Goal: Transaction & Acquisition: Purchase product/service

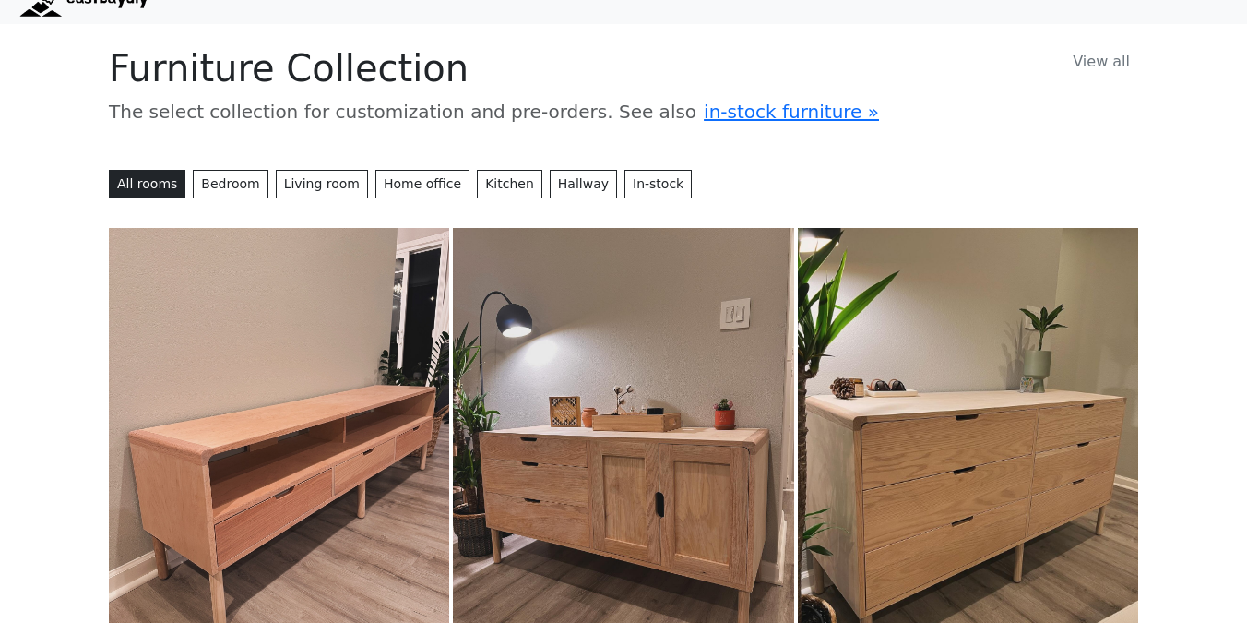
scroll to position [144, 0]
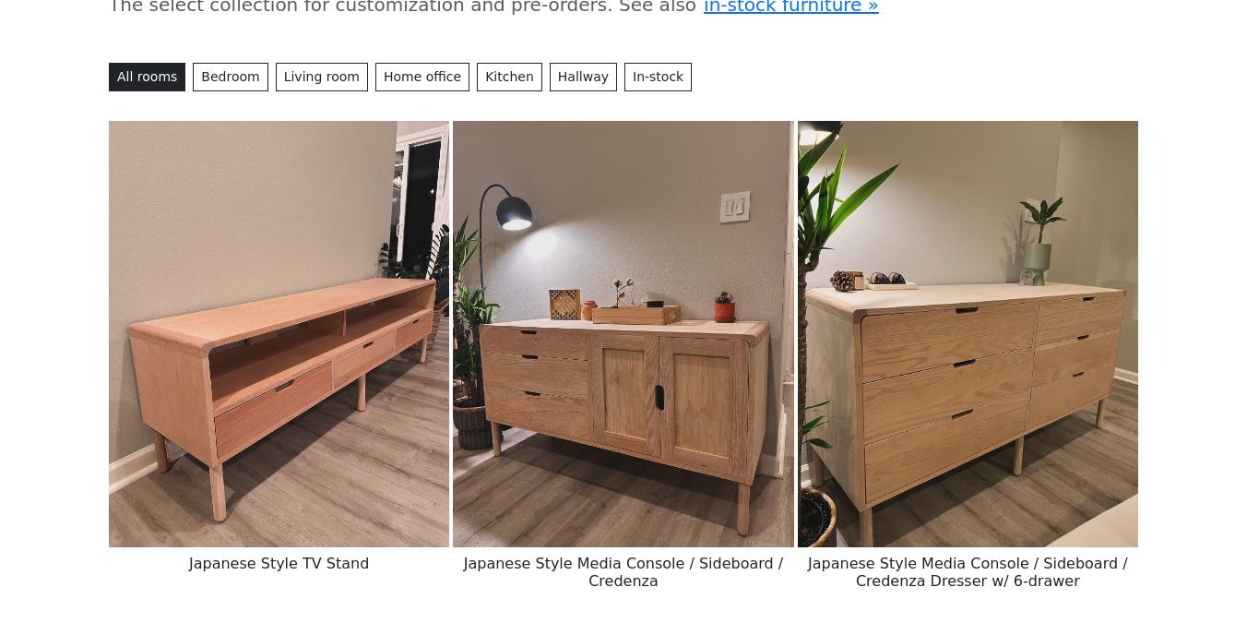
click at [278, 287] on img at bounding box center [279, 334] width 340 height 426
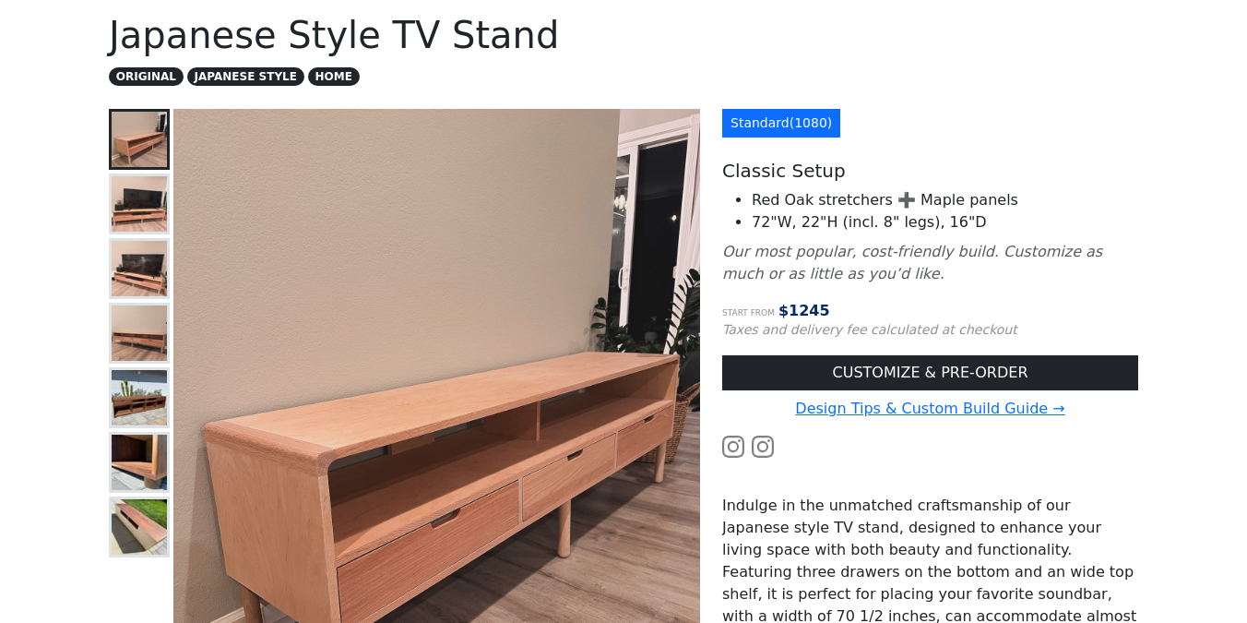
scroll to position [116, 0]
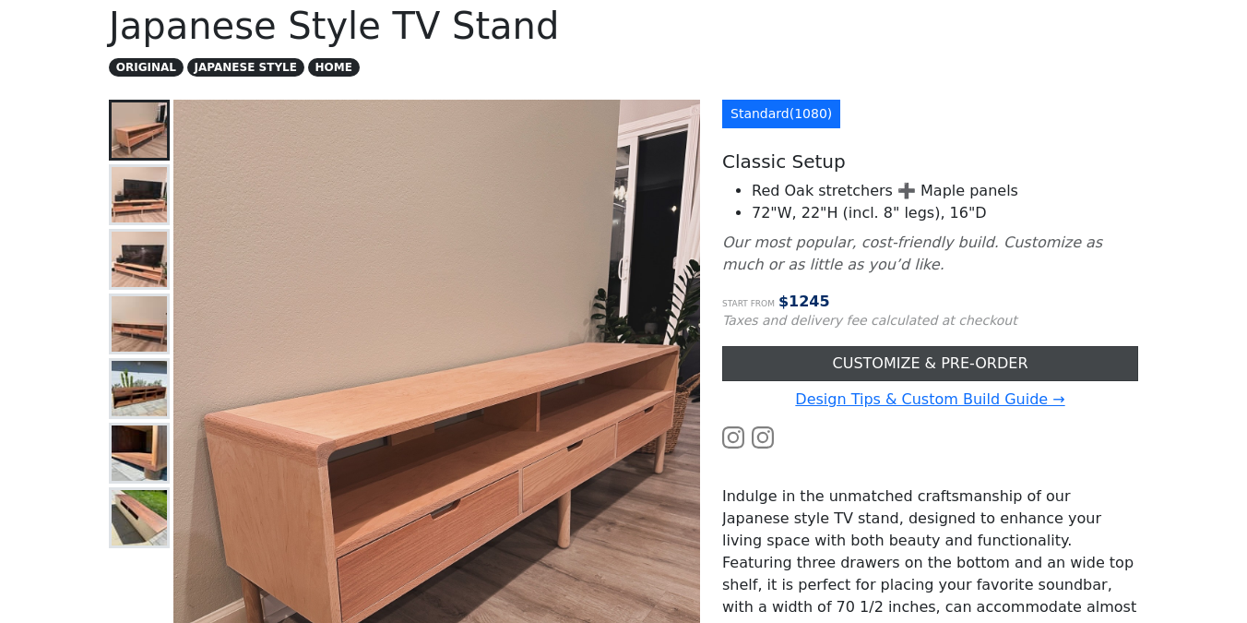
click at [774, 364] on link "CUSTOMIZE & PRE-ORDER" at bounding box center [930, 363] width 416 height 35
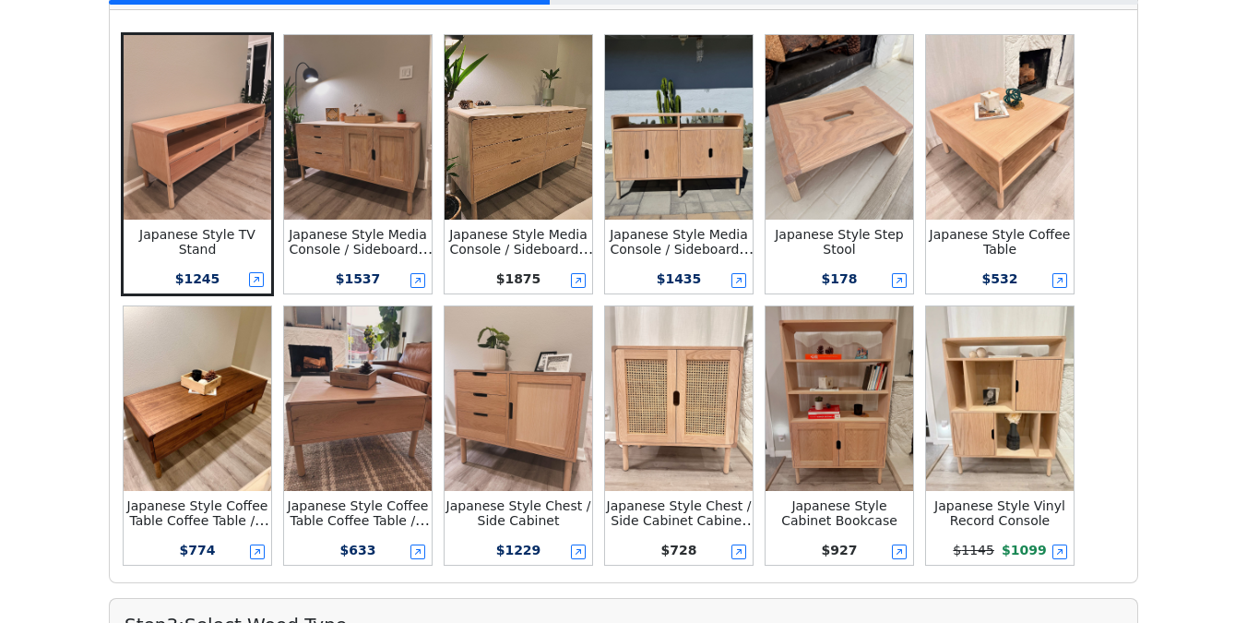
scroll to position [445, 0]
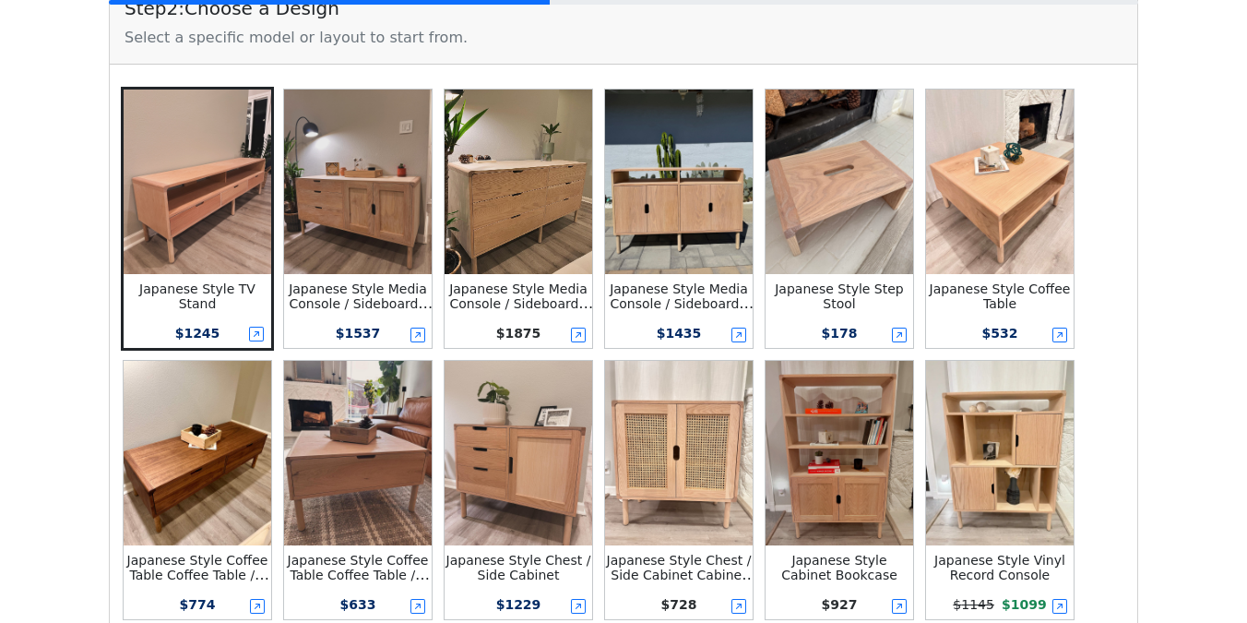
click at [530, 230] on img at bounding box center [519, 181] width 148 height 185
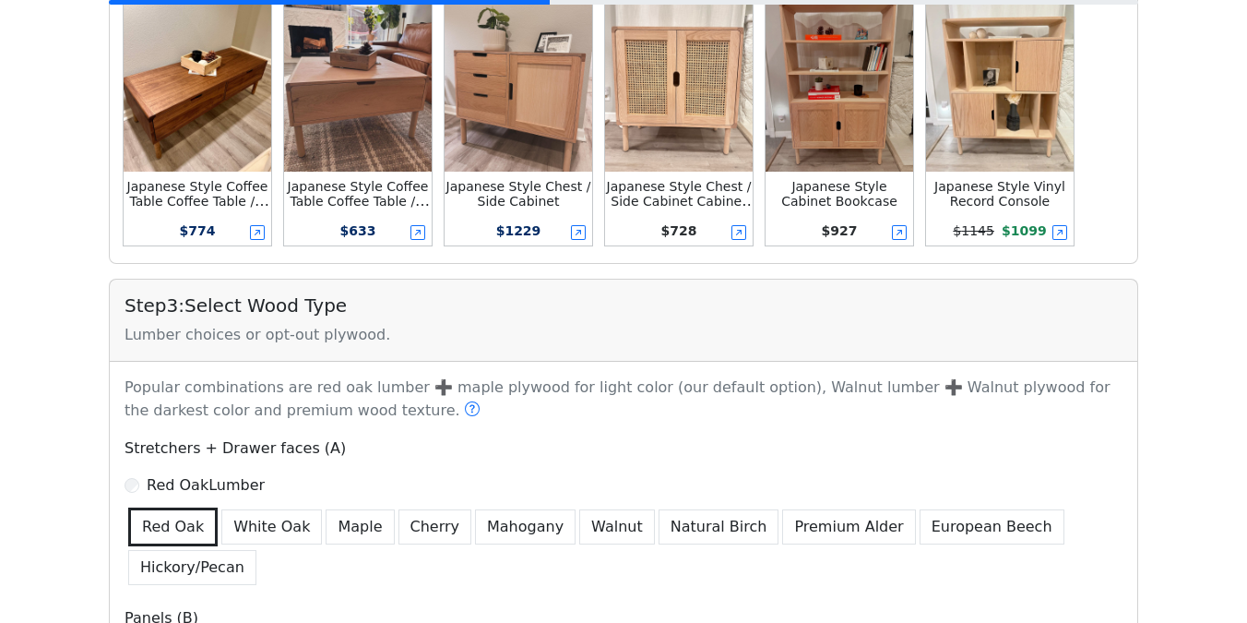
scroll to position [984, 0]
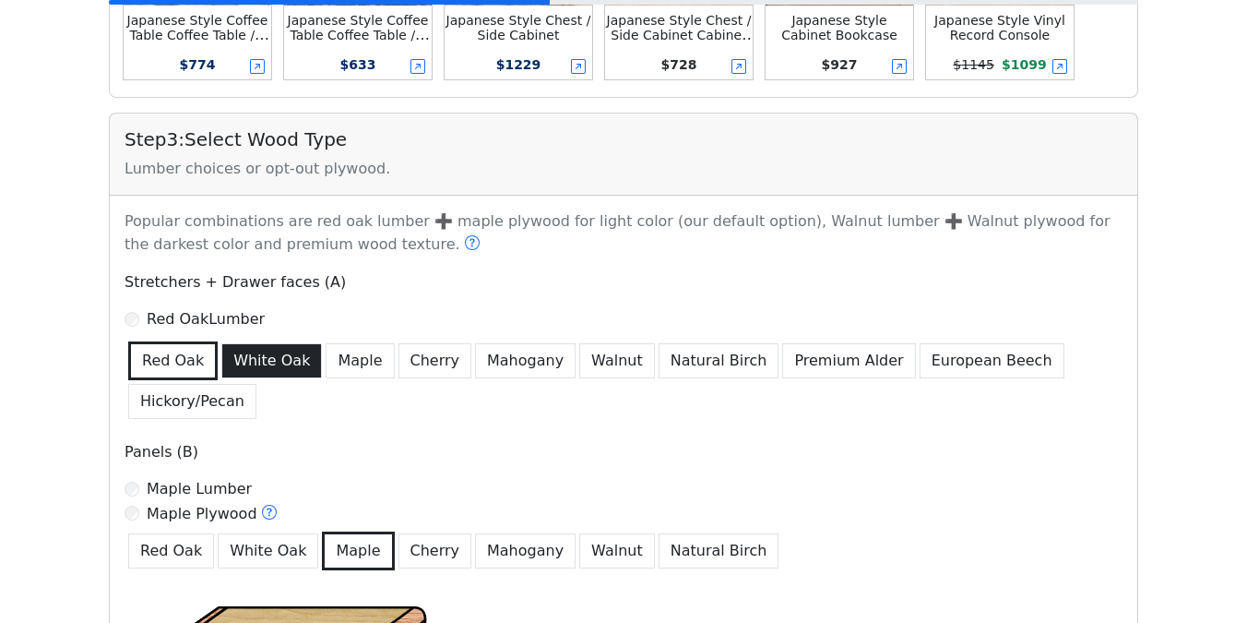
click at [262, 356] on button "White Oak" at bounding box center [271, 360] width 101 height 35
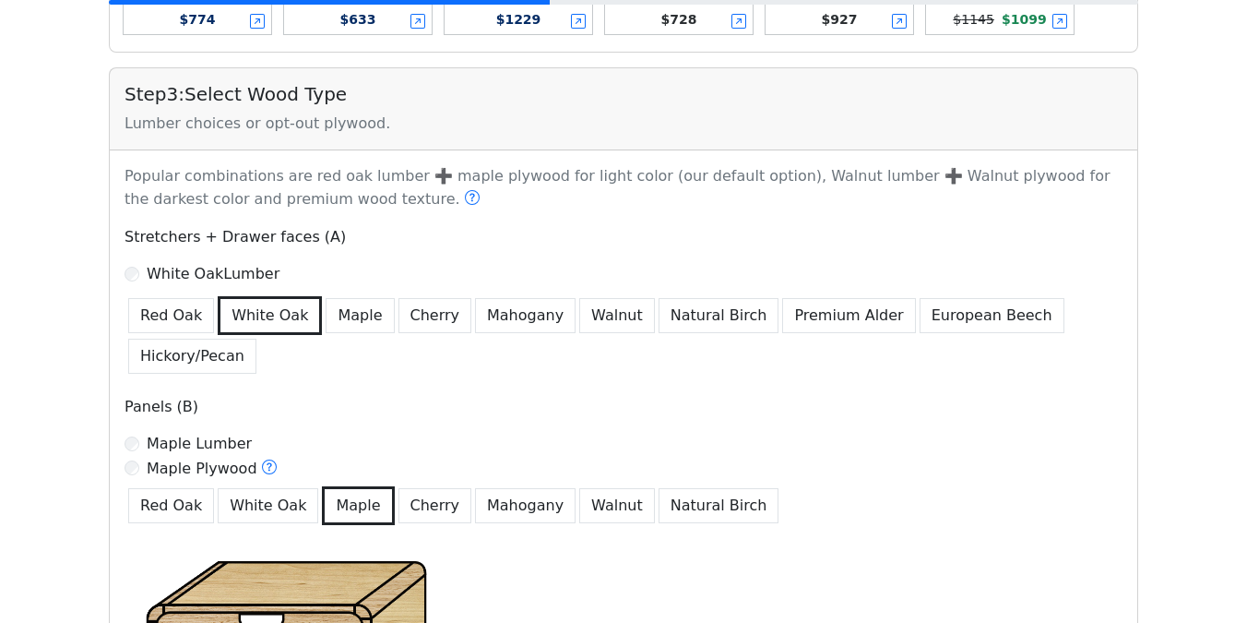
scroll to position [1062, 0]
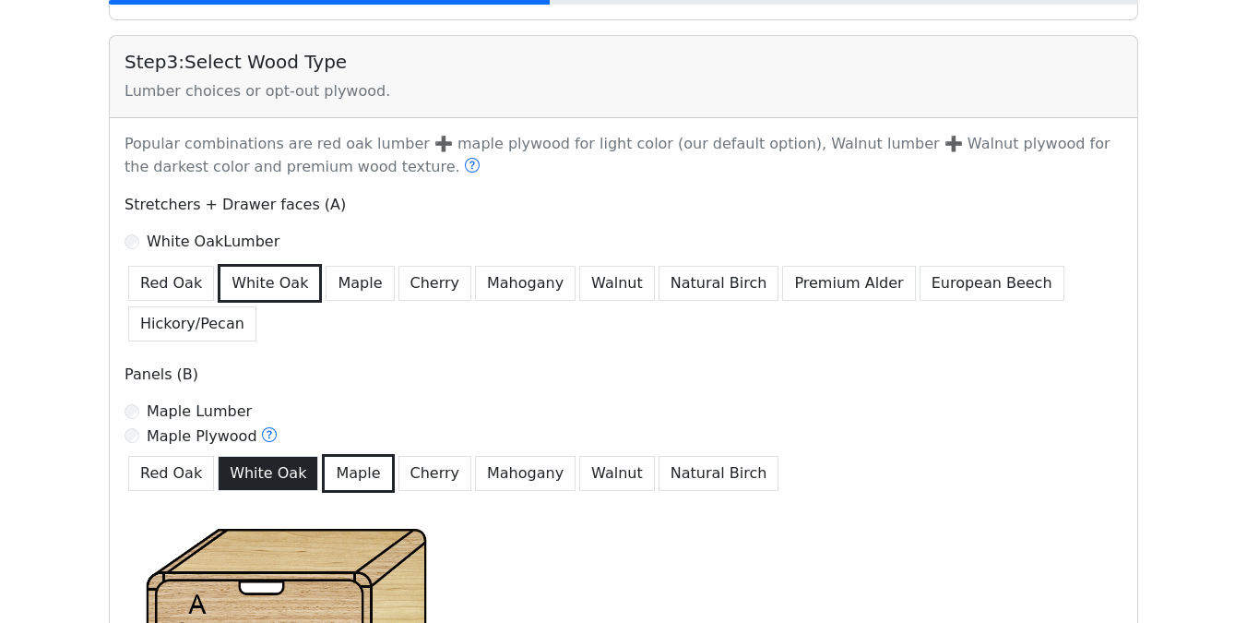
click at [282, 473] on button "White Oak" at bounding box center [268, 473] width 101 height 35
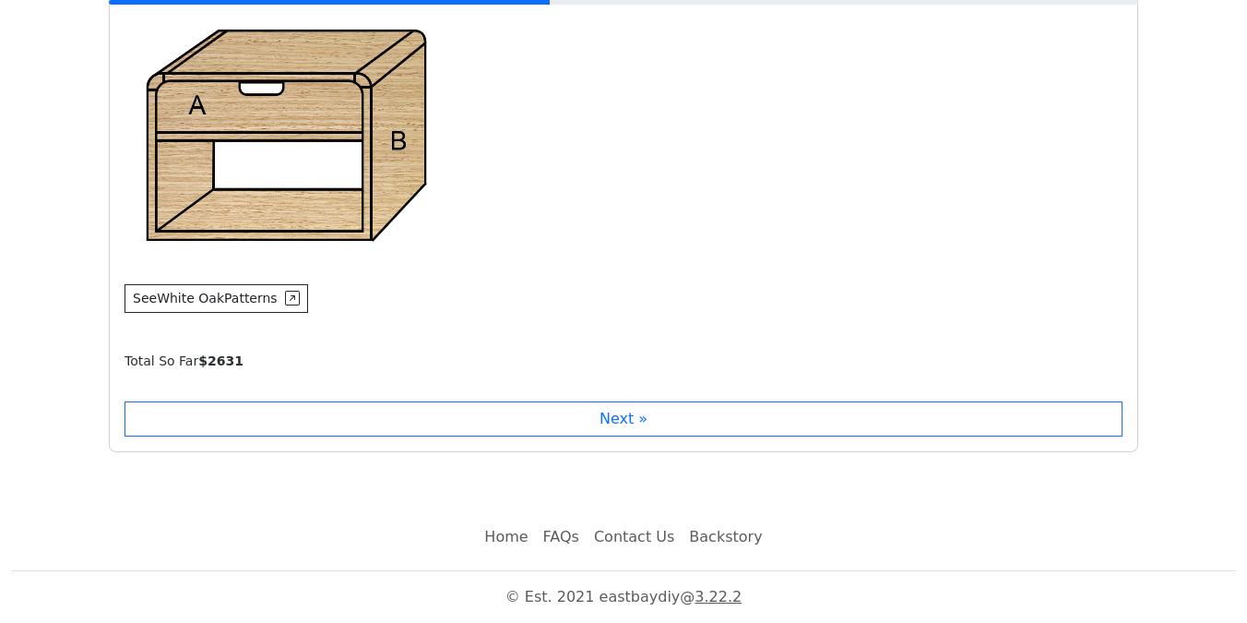
click at [364, 415] on button "Next »" at bounding box center [624, 418] width 998 height 35
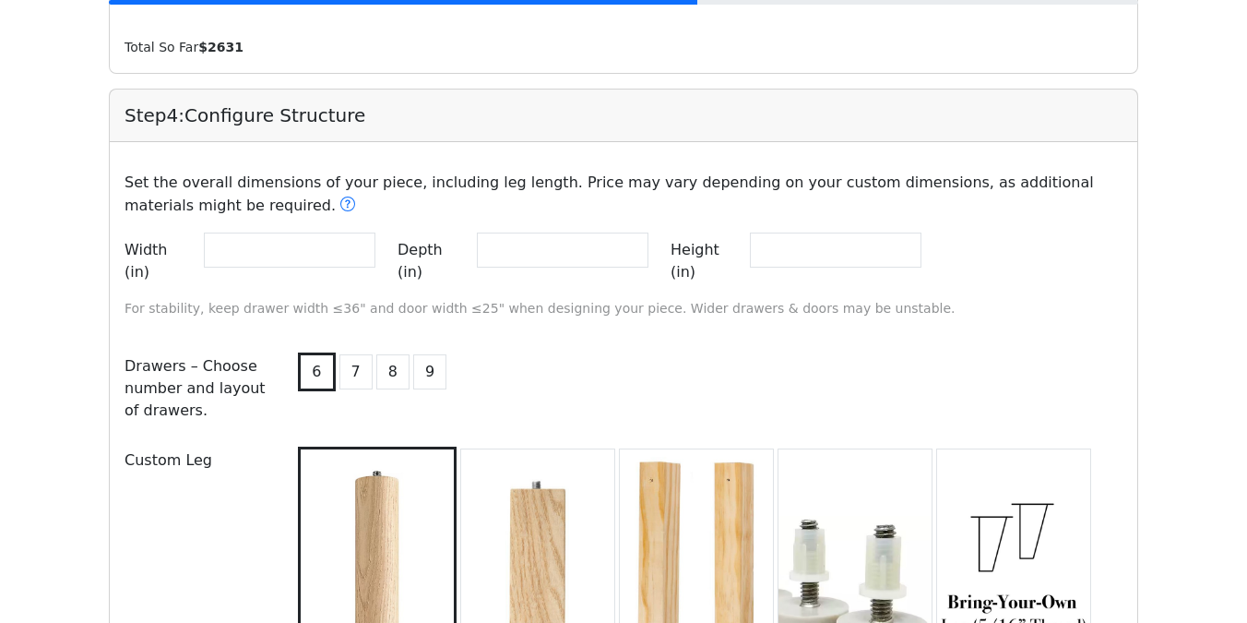
scroll to position [1748, 0]
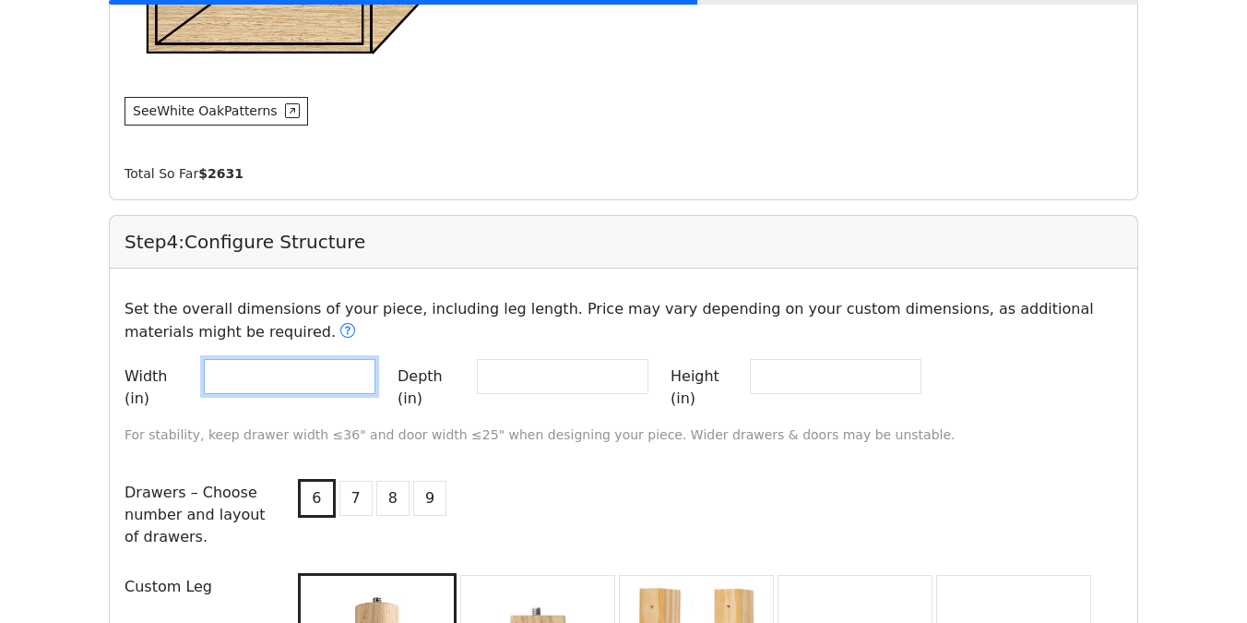
drag, startPoint x: 279, startPoint y: 386, endPoint x: 50, endPoint y: 385, distance: 228.8
type input "**"
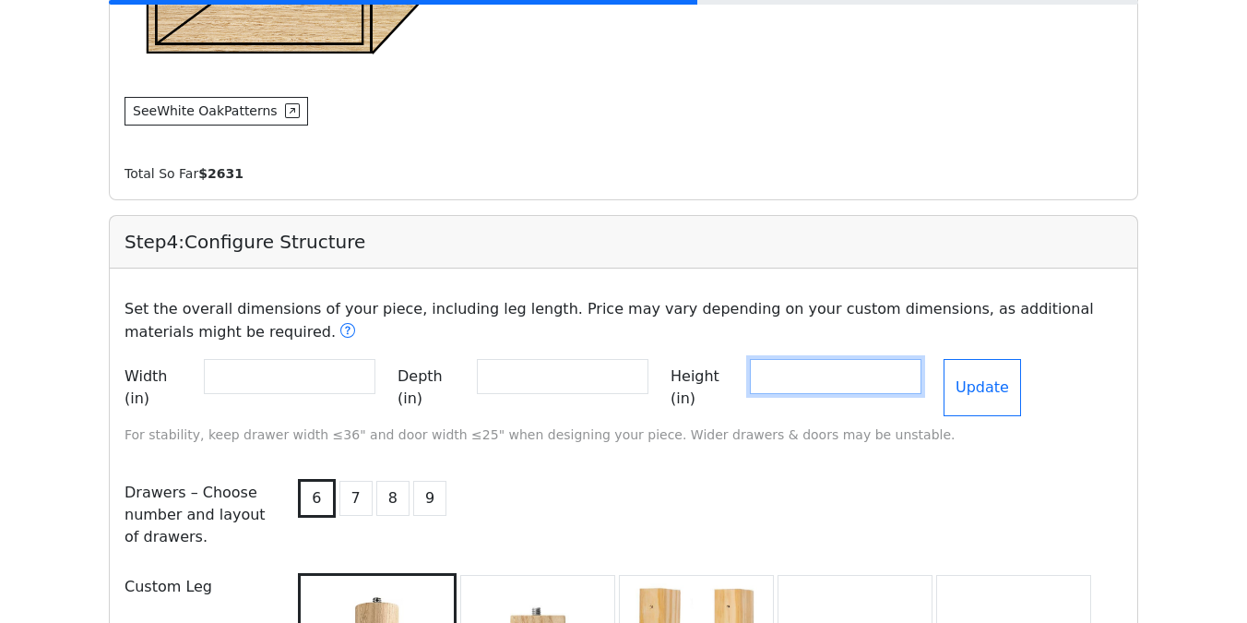
drag, startPoint x: 855, startPoint y: 378, endPoint x: 686, endPoint y: 378, distance: 168.8
click at [686, 378] on div "Width (in) ** Depth (in) ** Height (in) ** Update" at bounding box center [623, 391] width 1020 height 65
type input "**"
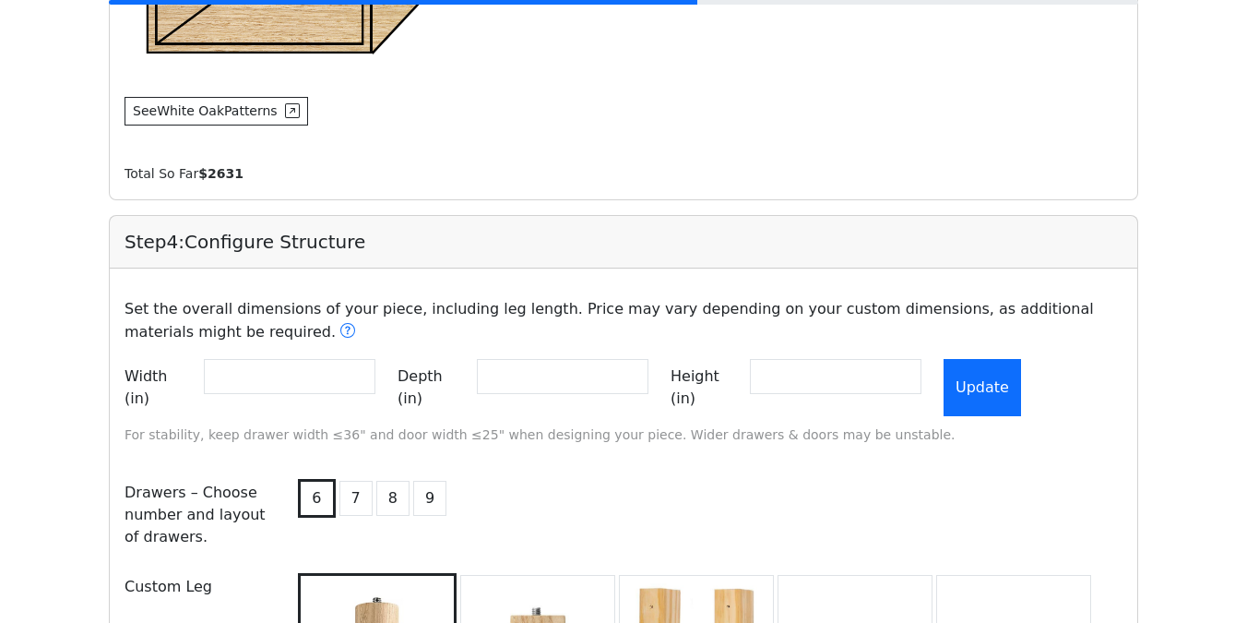
click at [1021, 378] on button "Update" at bounding box center [983, 387] width 78 height 57
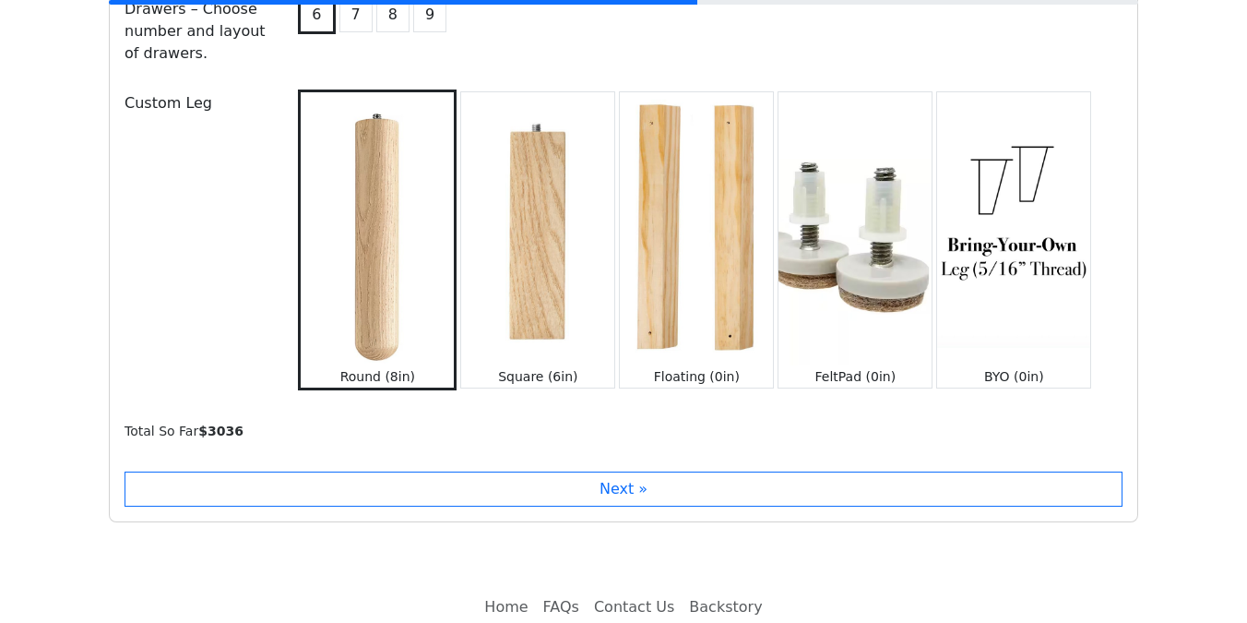
scroll to position [2282, 0]
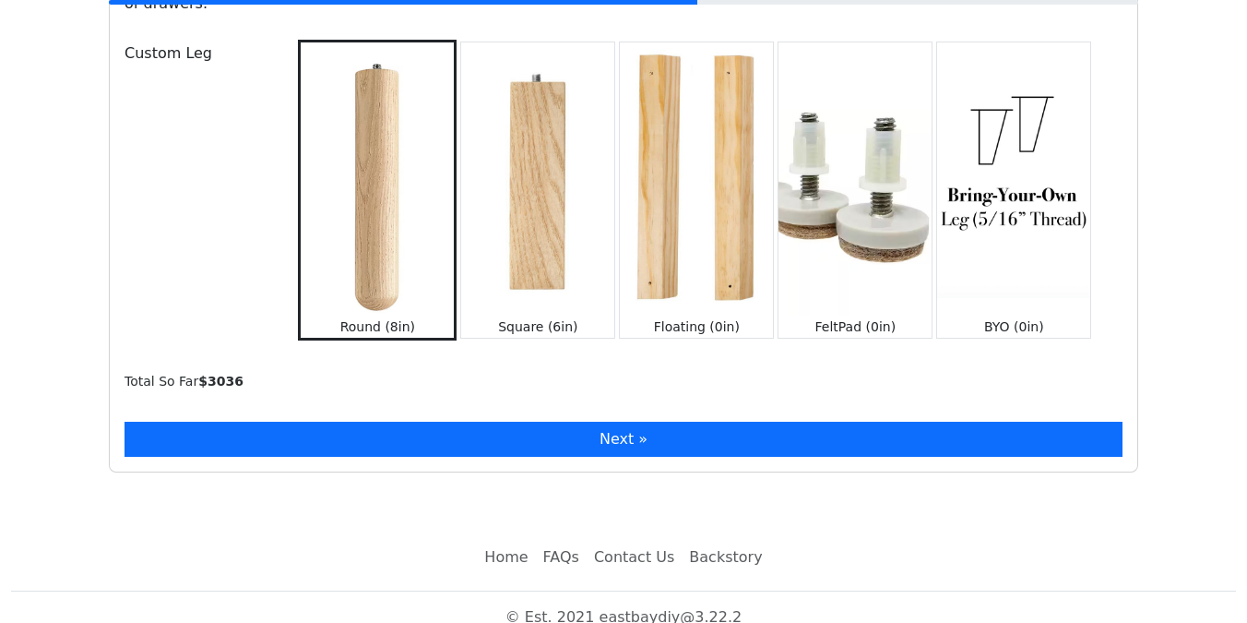
click at [502, 424] on button "Next »" at bounding box center [624, 439] width 998 height 35
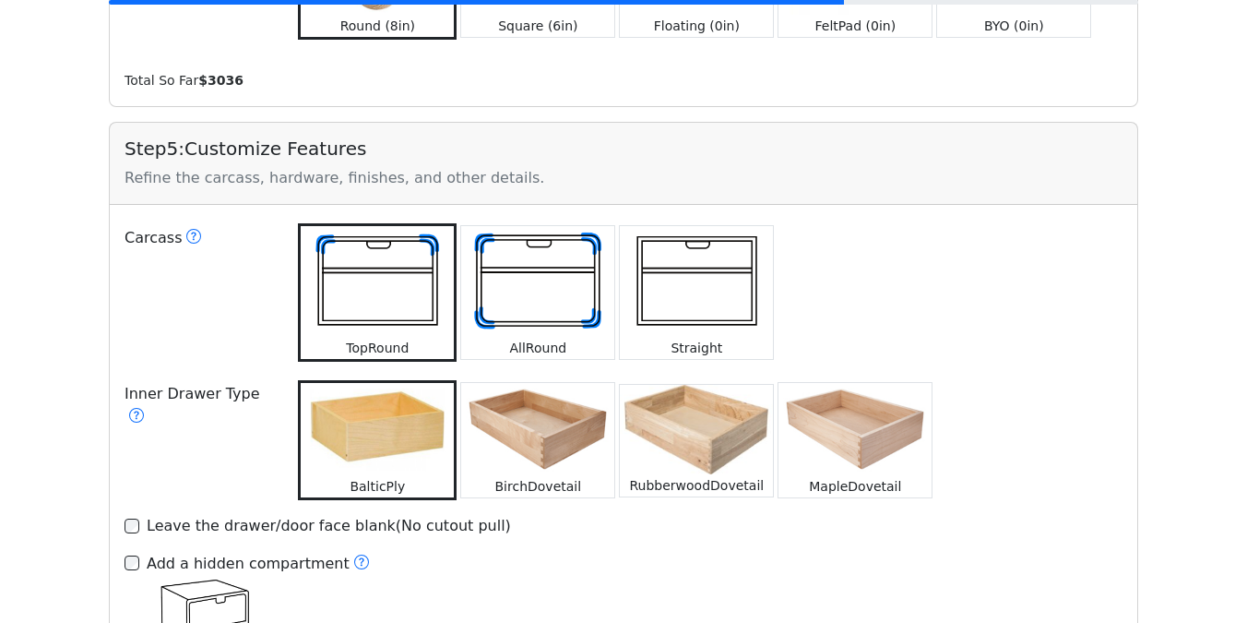
scroll to position [2611, 0]
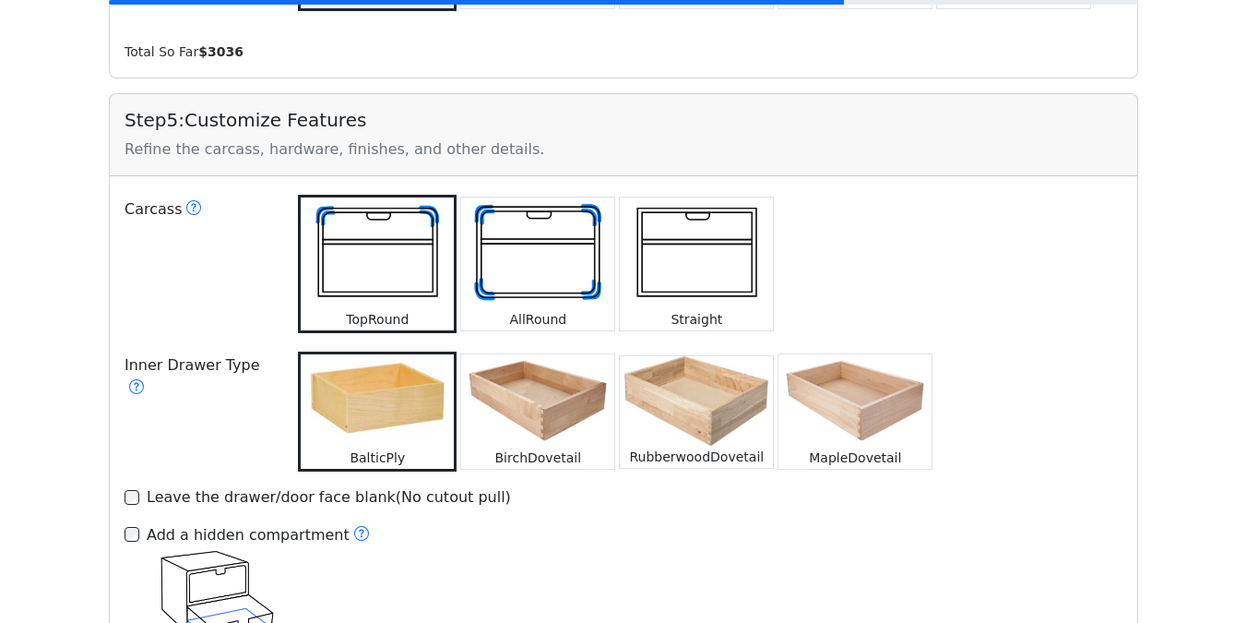
click at [550, 398] on img at bounding box center [537, 400] width 153 height 92
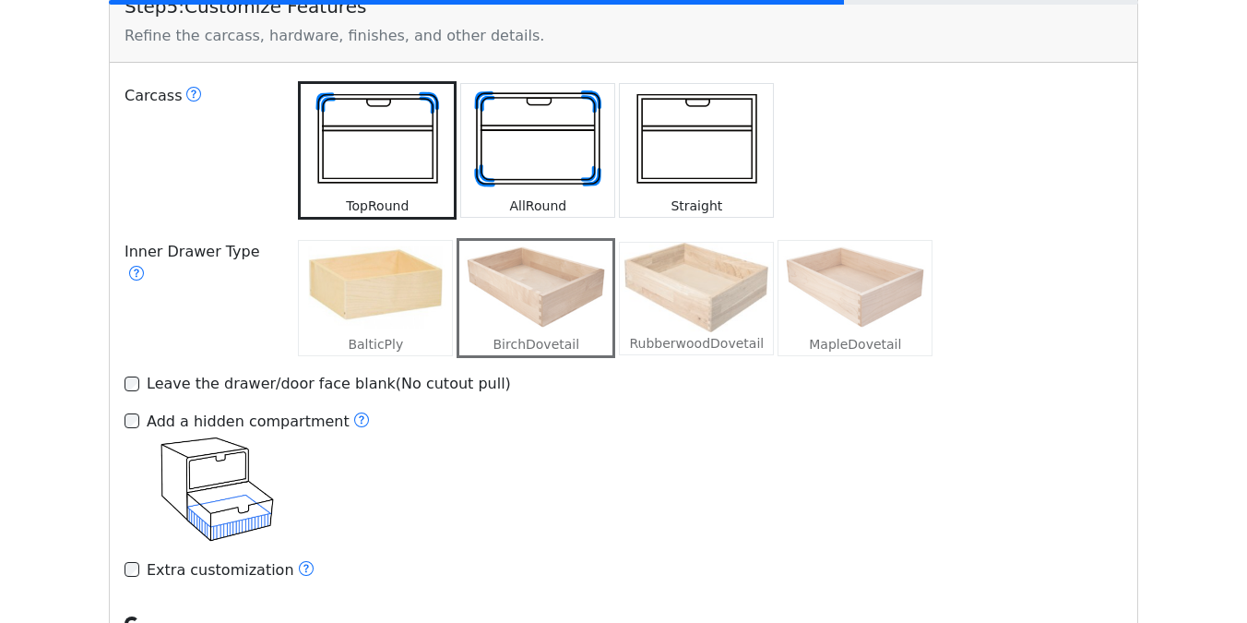
scroll to position [2845, 0]
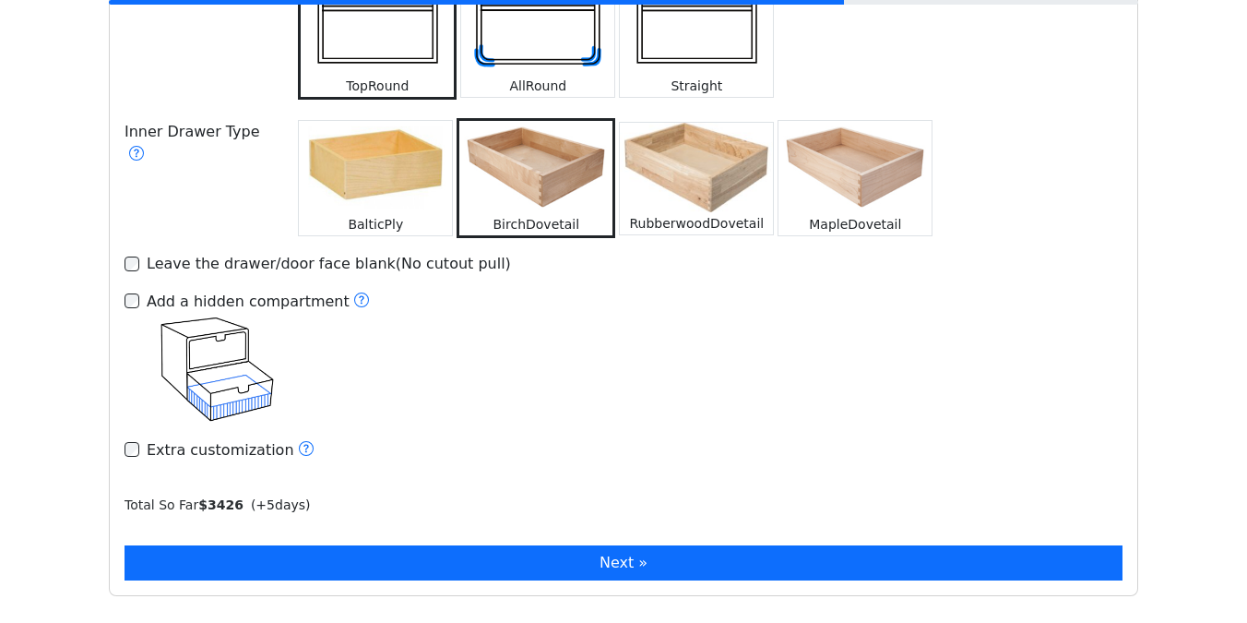
click at [227, 545] on button "Next »" at bounding box center [624, 562] width 998 height 35
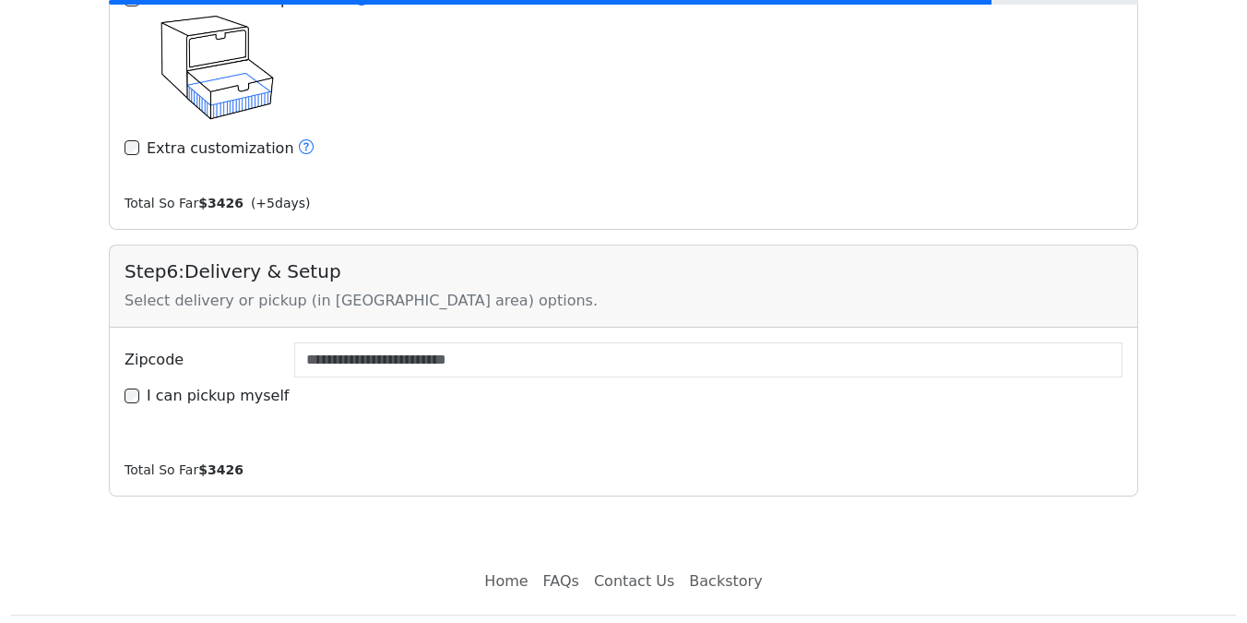
scroll to position [3172, 0]
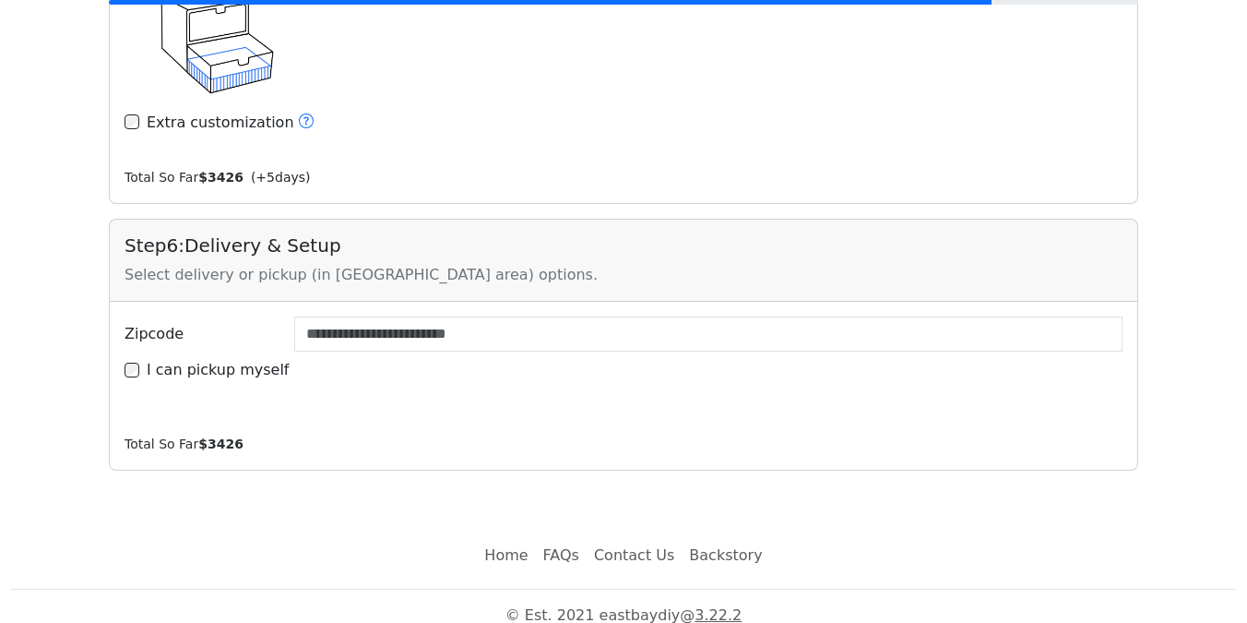
click at [247, 363] on div "Zipcode I can pickup myself" at bounding box center [624, 360] width 1028 height 116
click at [256, 360] on label "I can pickup myself" at bounding box center [218, 370] width 143 height 22
type input "*****"
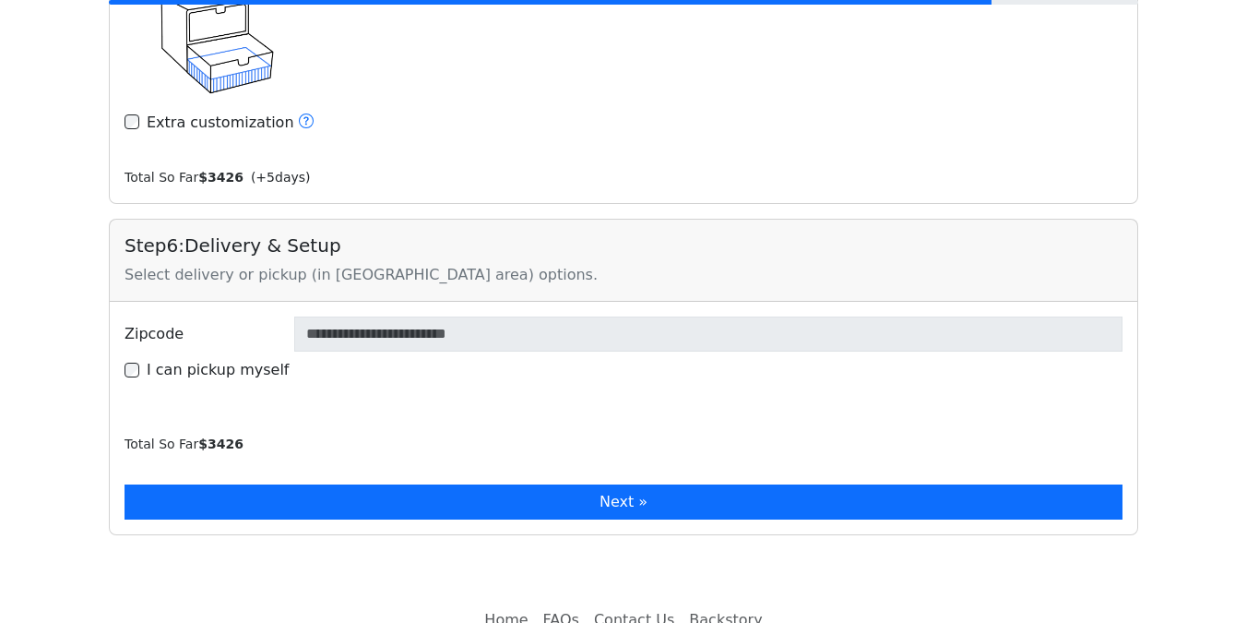
click at [273, 484] on button "Next »" at bounding box center [624, 501] width 998 height 35
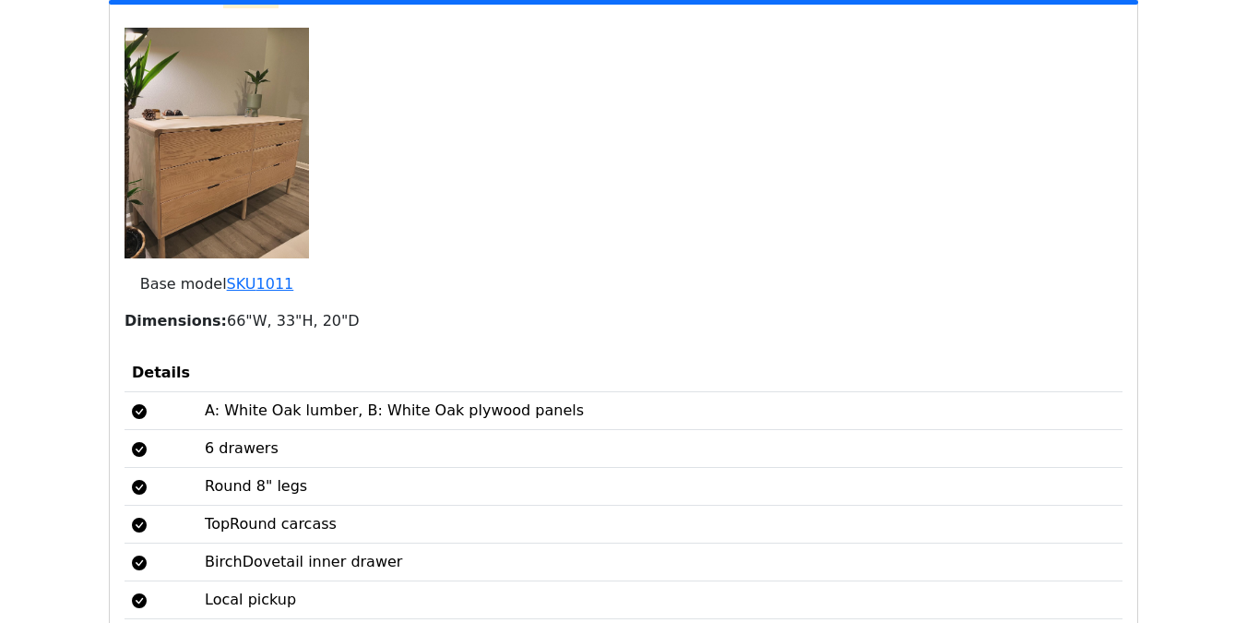
scroll to position [4175, 0]
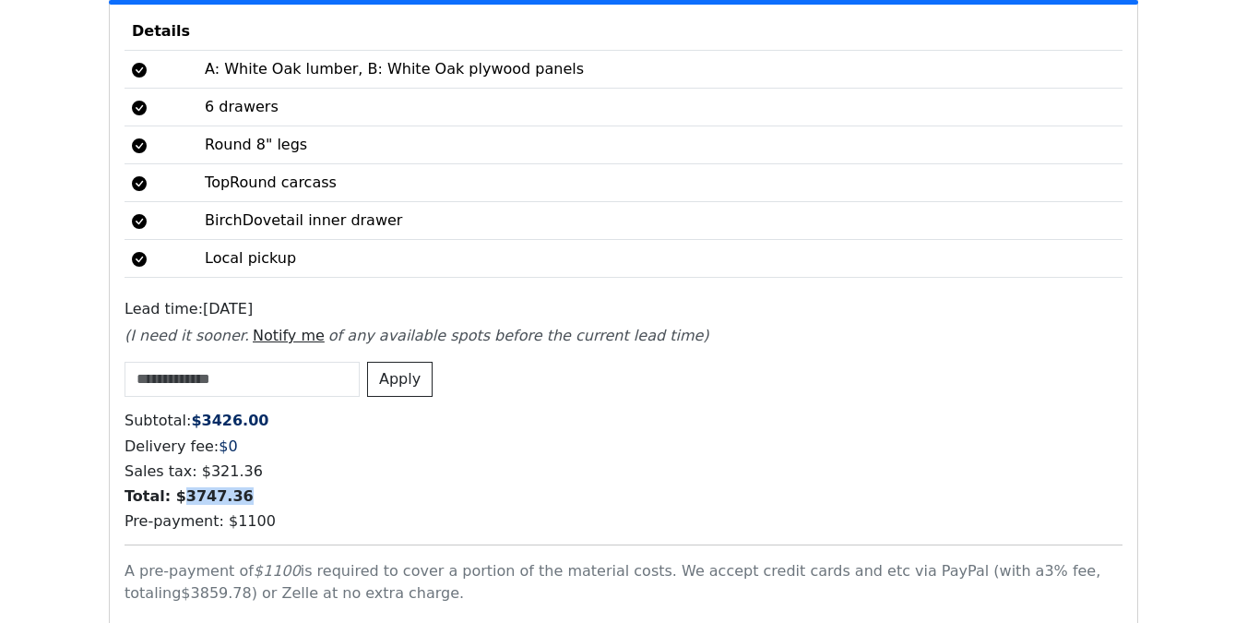
drag, startPoint x: 174, startPoint y: 473, endPoint x: 258, endPoint y: 473, distance: 84.0
click at [258, 487] on h6 "Total: $ 3747.36" at bounding box center [624, 496] width 998 height 18
click at [272, 487] on h6 "Total: $ 3747.36" at bounding box center [624, 496] width 998 height 18
drag, startPoint x: 204, startPoint y: 403, endPoint x: 277, endPoint y: 403, distance: 72.9
click at [267, 412] on h6 "Subtotal: $ 3426.00" at bounding box center [624, 421] width 998 height 18
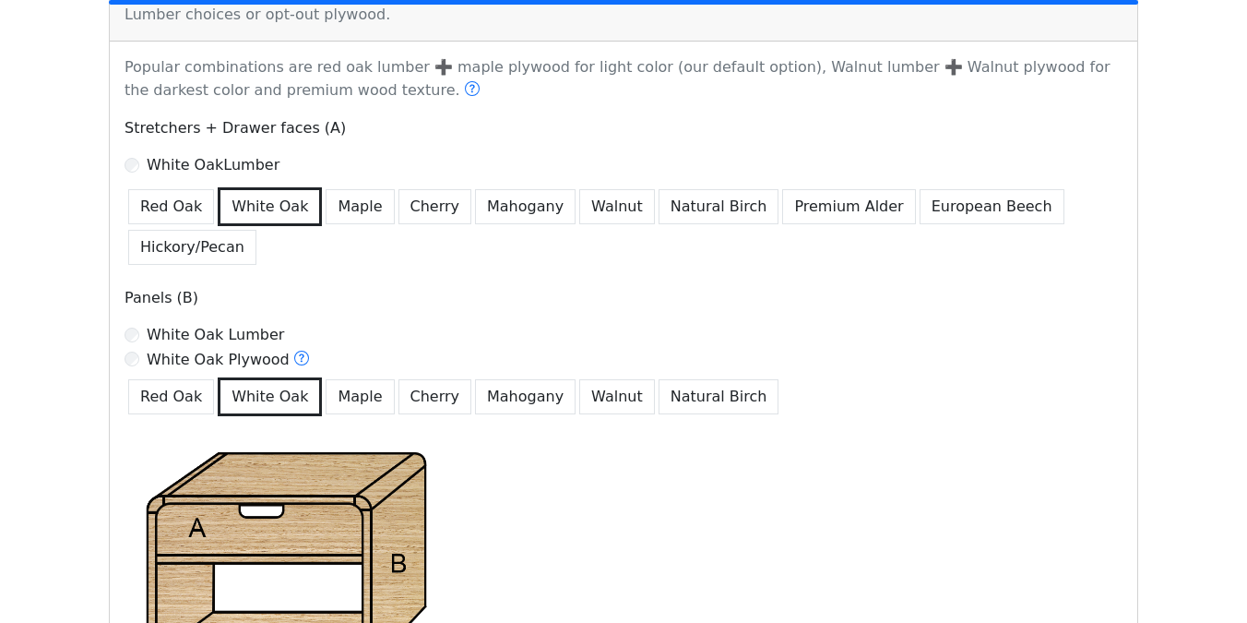
scroll to position [1127, 0]
